Goal: Transaction & Acquisition: Purchase product/service

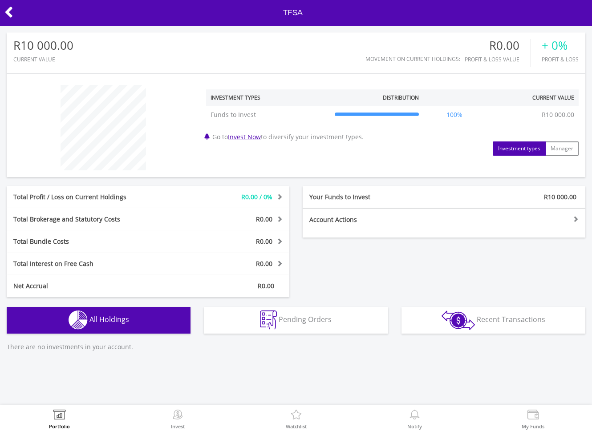
scroll to position [445072, 444965]
click at [7, 12] on icon at bounding box center [8, 12] width 9 height 17
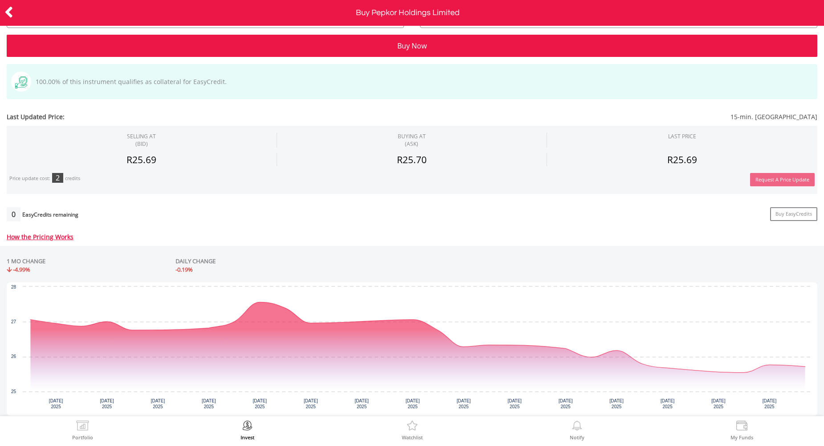
scroll to position [197, 0]
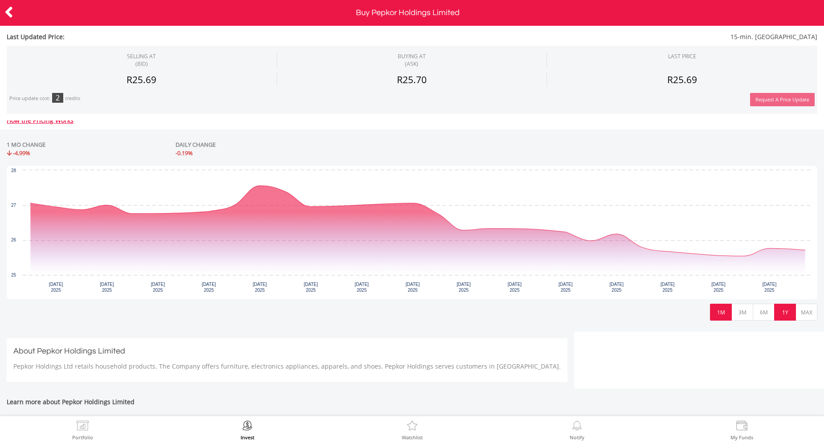
click at [785, 312] on button "1Y" at bounding box center [785, 312] width 22 height 17
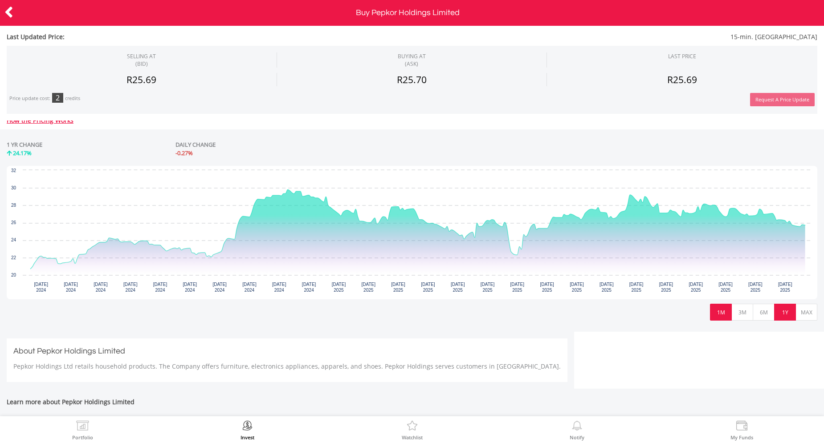
click at [729, 311] on button "1M" at bounding box center [721, 312] width 22 height 17
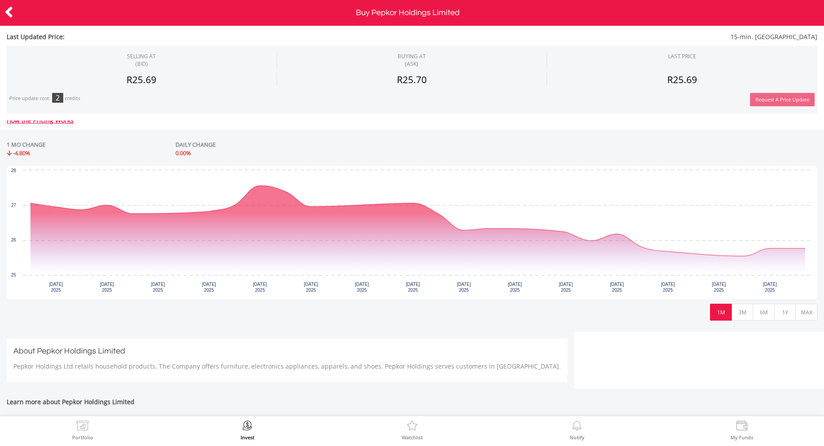
drag, startPoint x: 746, startPoint y: 294, endPoint x: 724, endPoint y: 294, distance: 22.3
click at [730, 294] on rect "Interactive chart" at bounding box center [412, 233] width 810 height 134
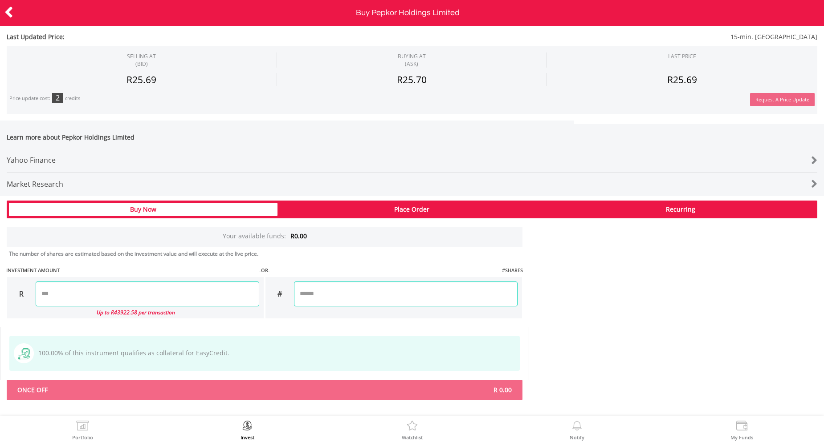
scroll to position [459, 0]
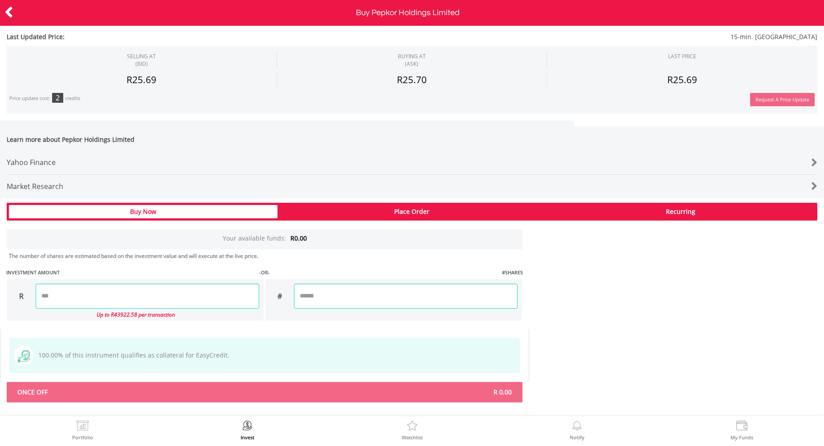
click at [93, 294] on input "number" at bounding box center [147, 296] width 223 height 25
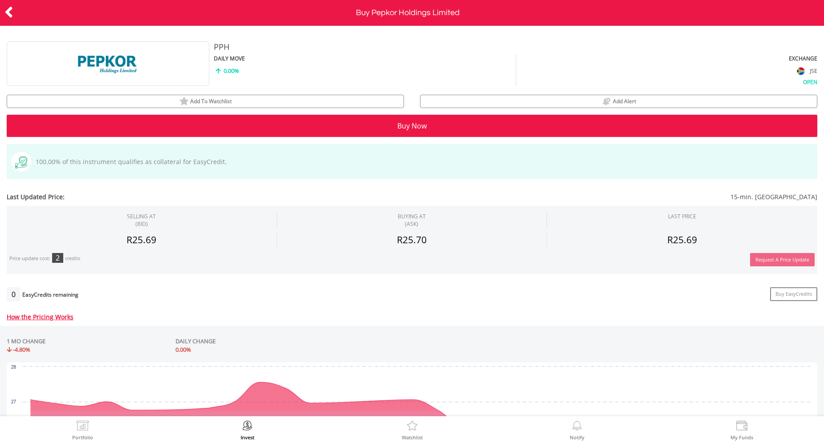
scroll to position [0, 0]
click at [7, 12] on icon at bounding box center [8, 12] width 9 height 17
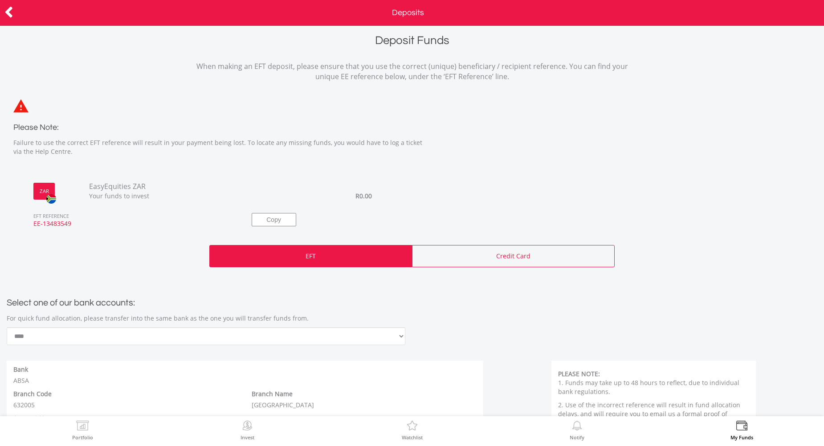
click at [7, 9] on icon at bounding box center [8, 12] width 9 height 17
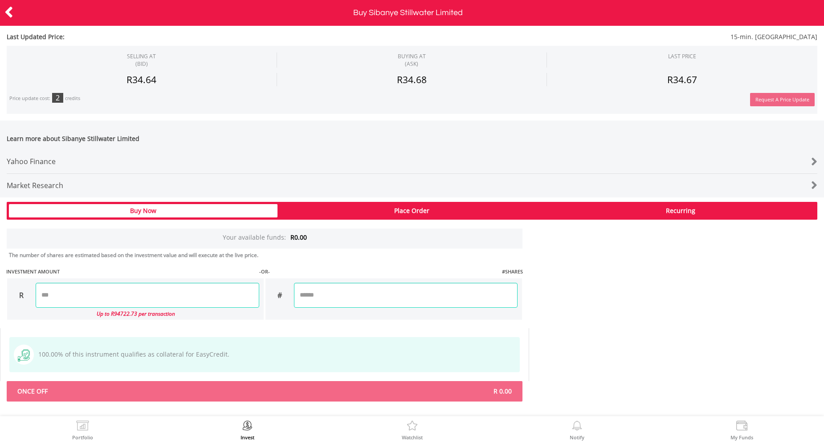
scroll to position [402, 0]
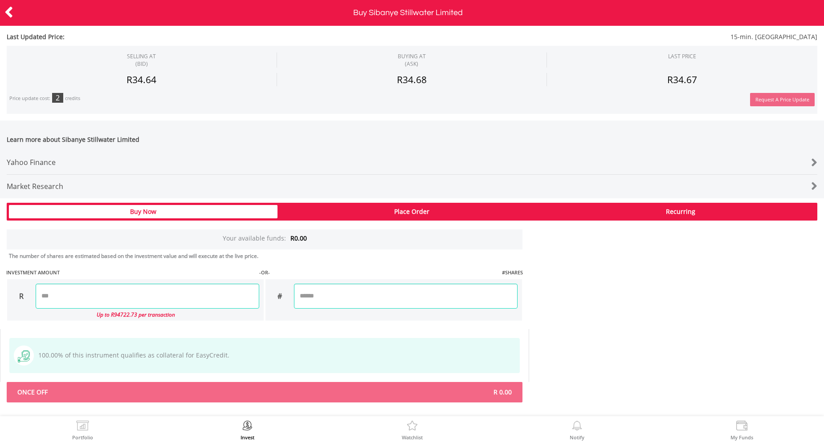
click at [140, 300] on input "number" at bounding box center [147, 296] width 223 height 25
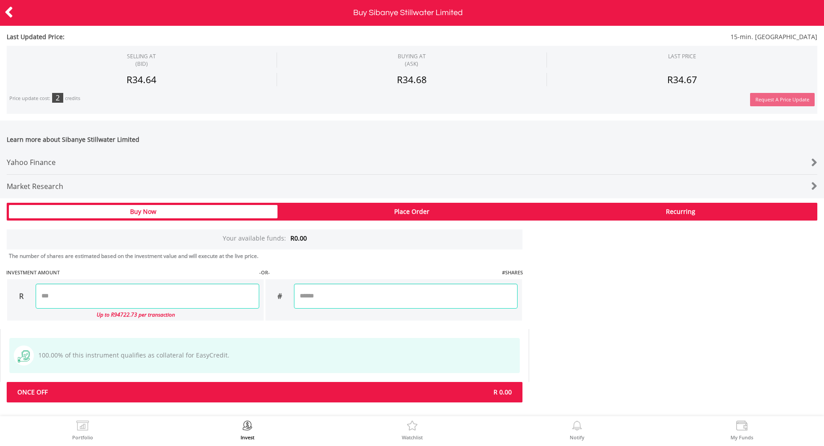
type input "*"
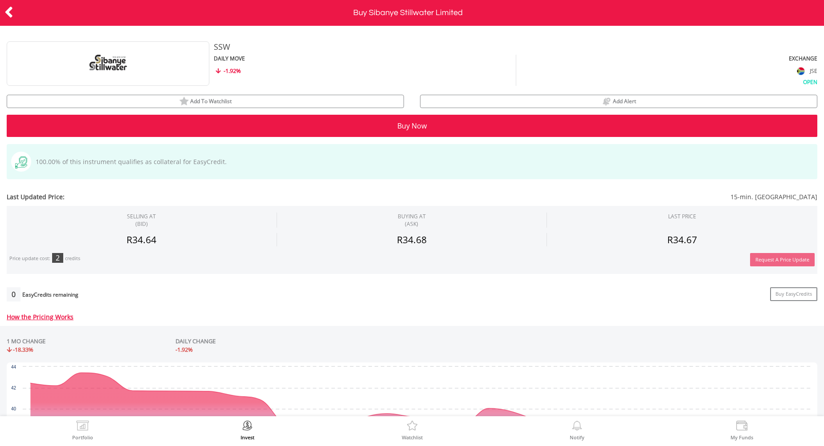
scroll to position [0, 0]
